Goal: Transaction & Acquisition: Purchase product/service

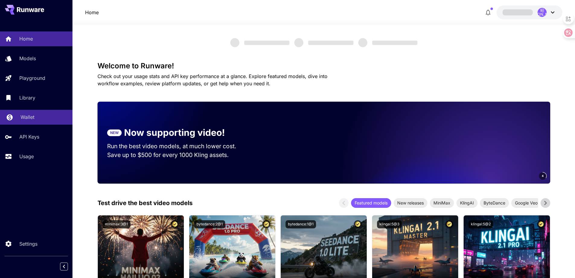
click at [24, 113] on link "Wallet" at bounding box center [36, 117] width 72 height 15
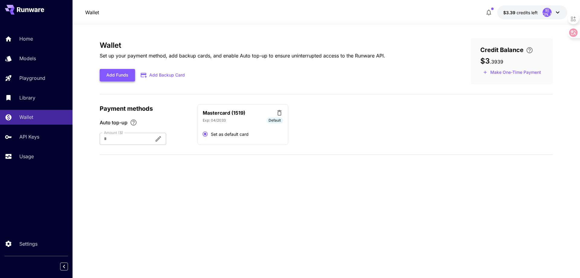
click at [126, 72] on button "Add Funds" at bounding box center [117, 75] width 35 height 12
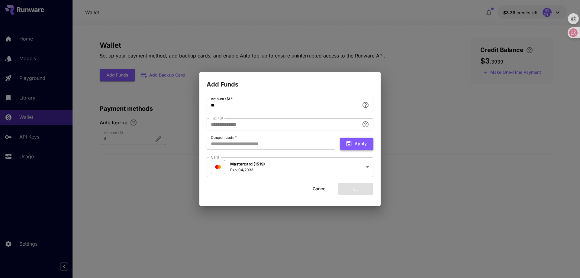
type input "****"
click at [363, 185] on button "Add funds" at bounding box center [355, 188] width 35 height 12
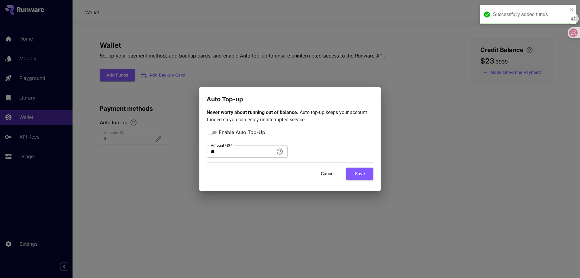
click at [418, 69] on div "Auto Top-up Never worry about running out of balance. Auto top-up keeps your ac…" at bounding box center [290, 139] width 580 height 278
click at [331, 171] on button "Cancel" at bounding box center [327, 173] width 27 height 12
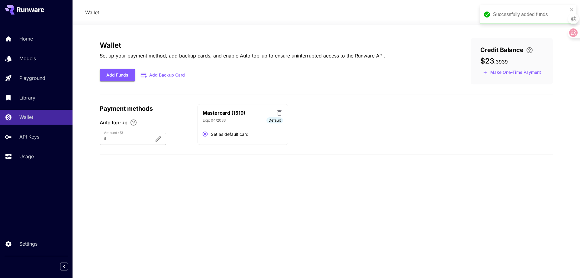
click at [431, 98] on div "Wallet Set up your payment method, add backup cards, and enable Auto top-up to …" at bounding box center [326, 98] width 453 height 121
